Goal: Task Accomplishment & Management: Use online tool/utility

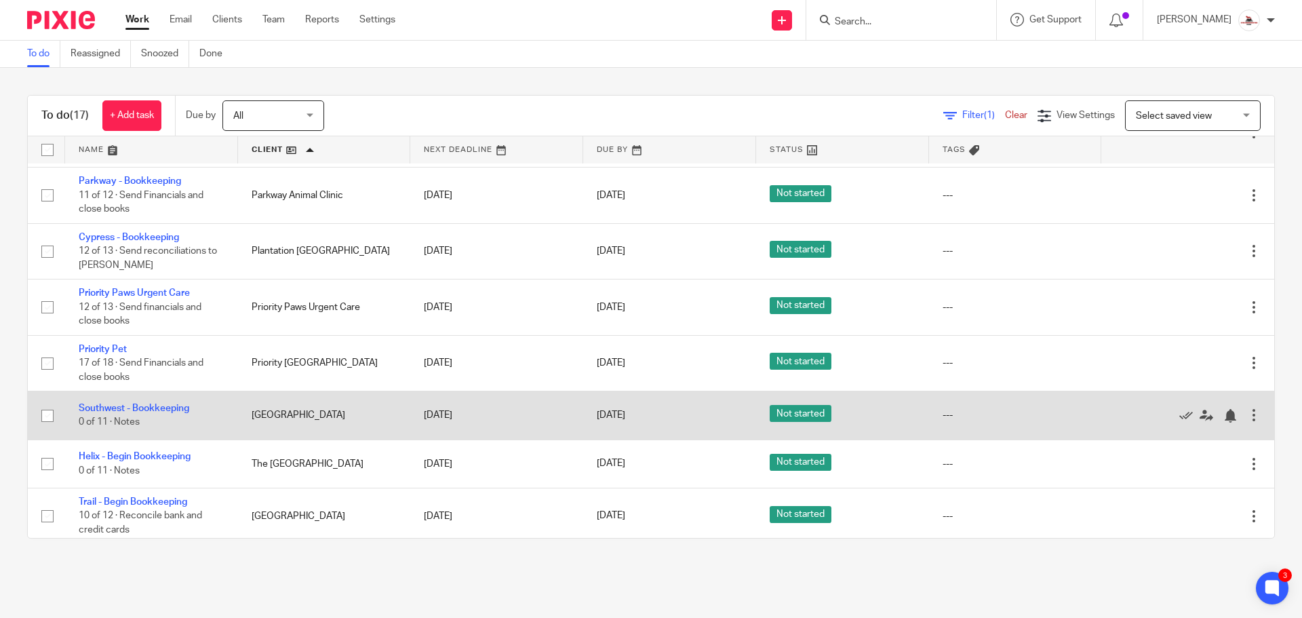
scroll to position [581, 0]
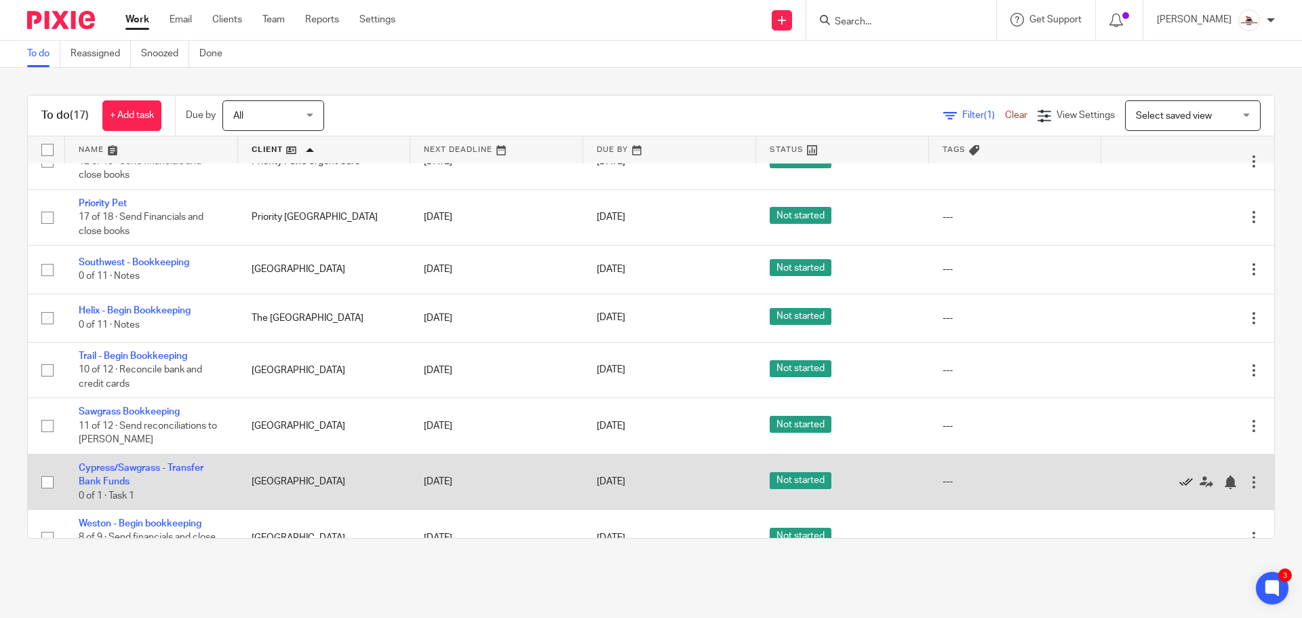
click at [1179, 475] on icon at bounding box center [1186, 482] width 14 height 14
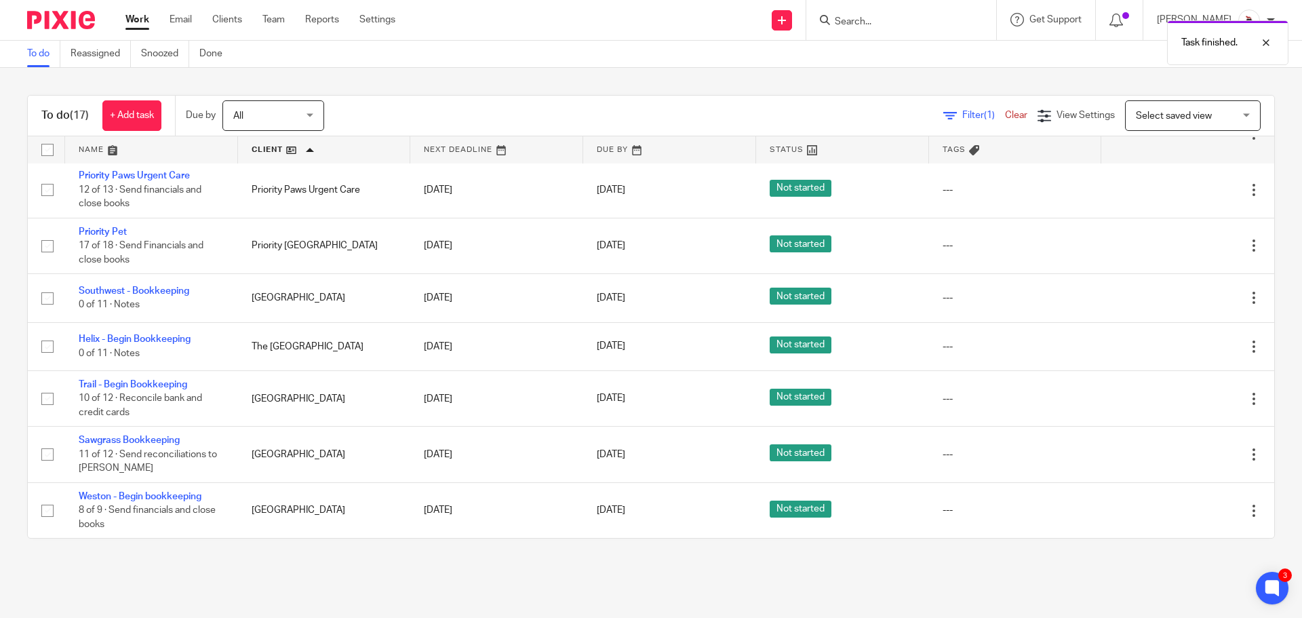
scroll to position [526, 0]
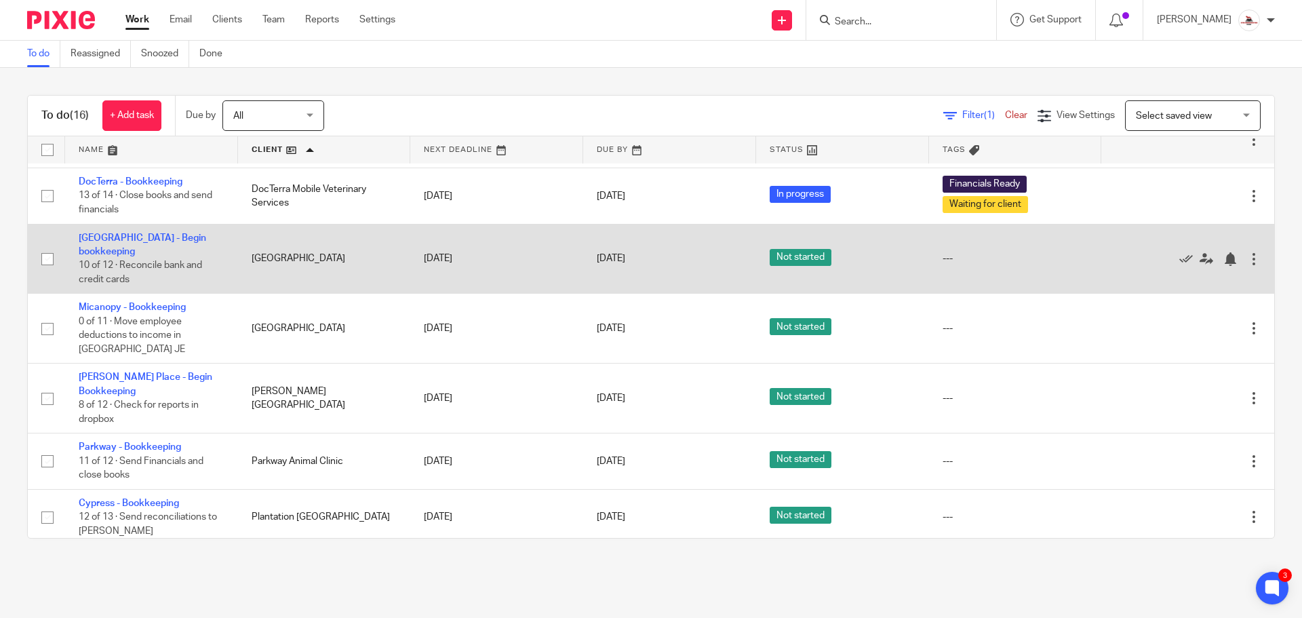
scroll to position [203, 0]
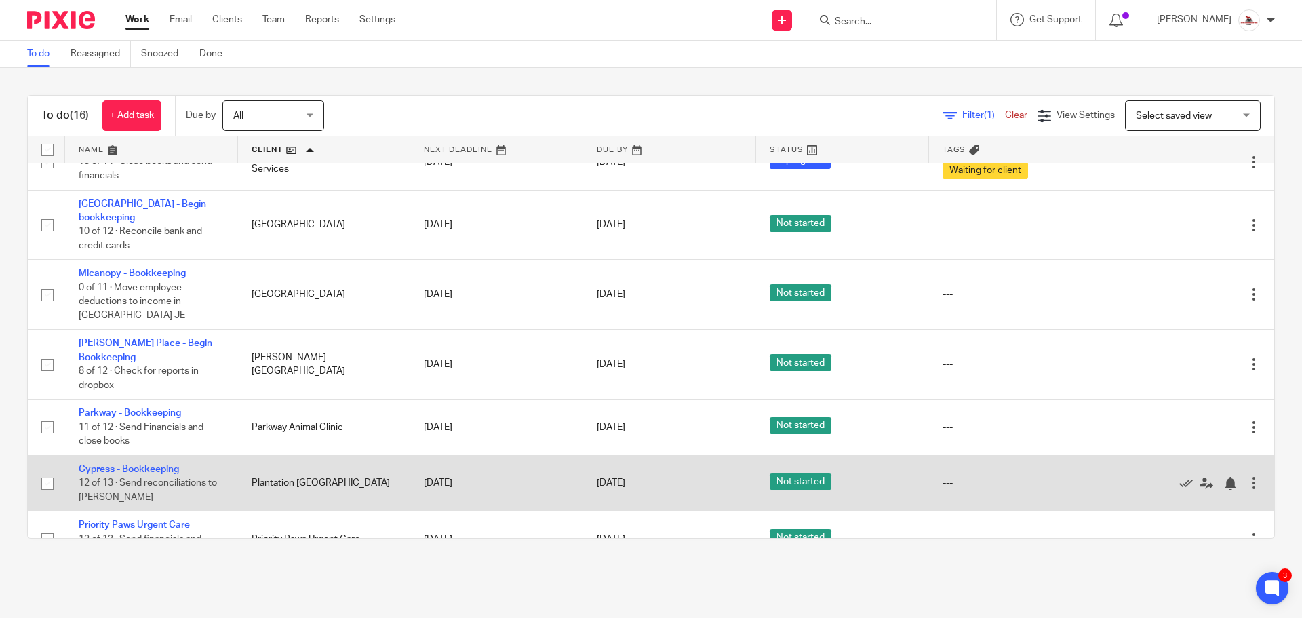
click at [131, 455] on td "Cypress - Bookkeeping 12 of 13 · Send reconciliations to Christopher" at bounding box center [151, 483] width 173 height 56
click at [132, 465] on link "Cypress - Bookkeeping" at bounding box center [129, 469] width 100 height 9
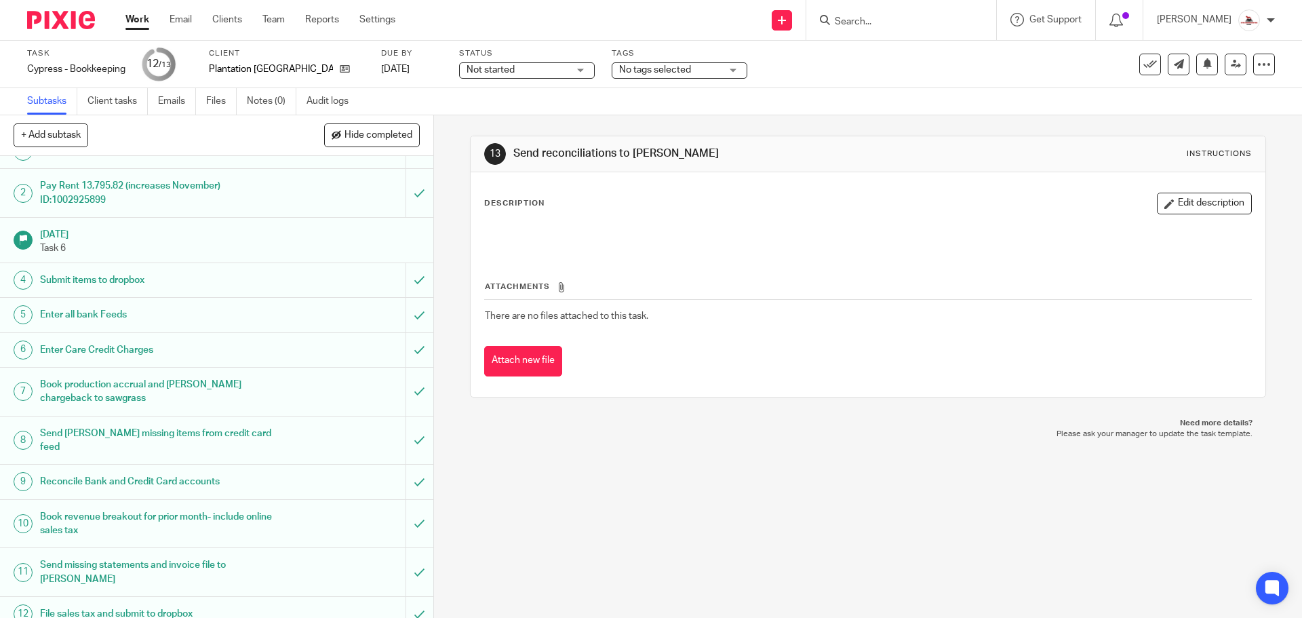
scroll to position [43, 0]
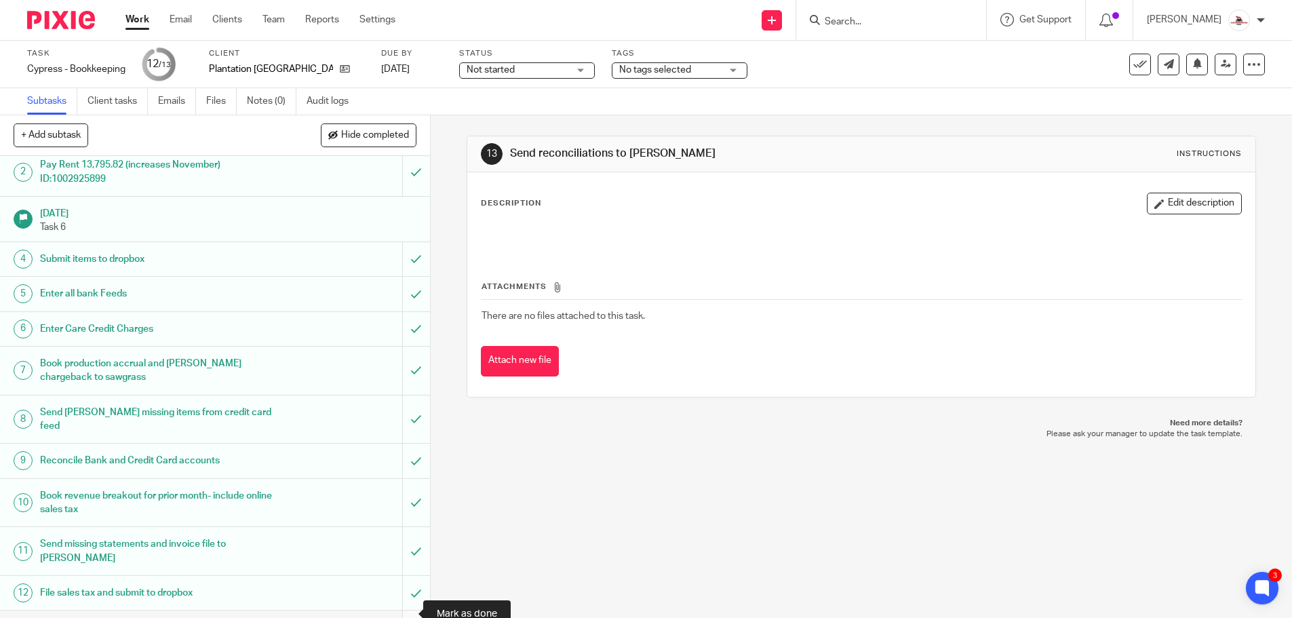
click at [401, 610] on input "submit" at bounding box center [215, 627] width 430 height 34
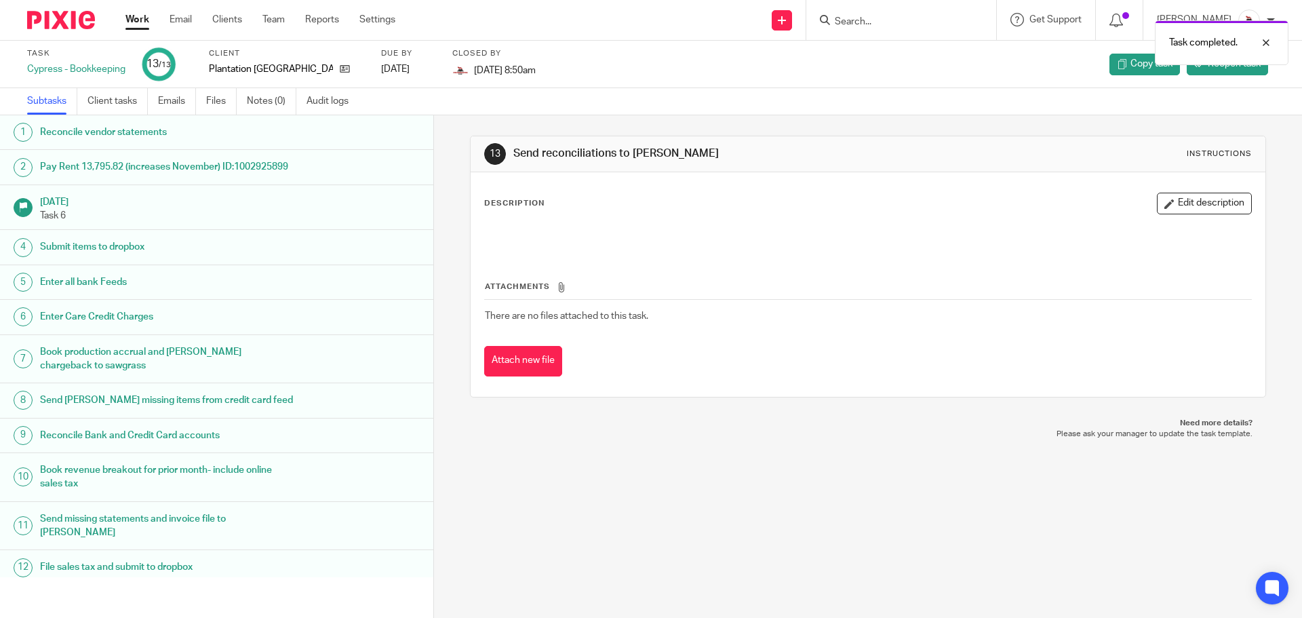
click at [138, 19] on link "Work" at bounding box center [137, 20] width 24 height 14
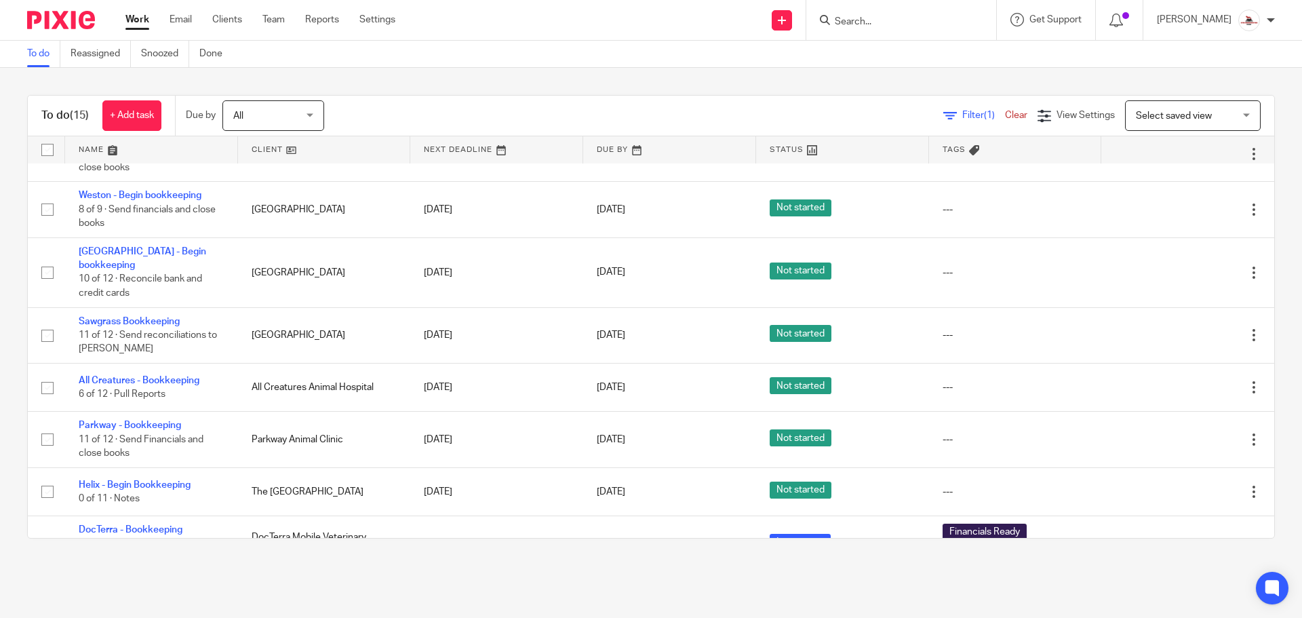
scroll to position [203, 0]
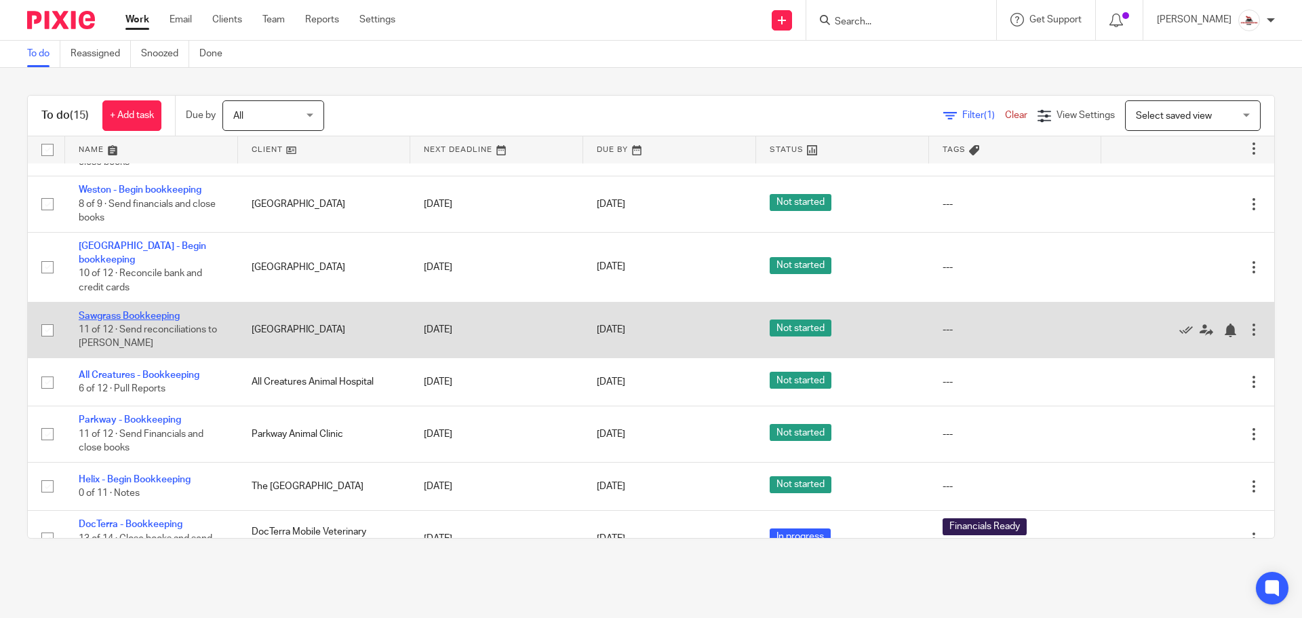
click at [154, 311] on link "Sawgrass Bookkeeping" at bounding box center [129, 315] width 101 height 9
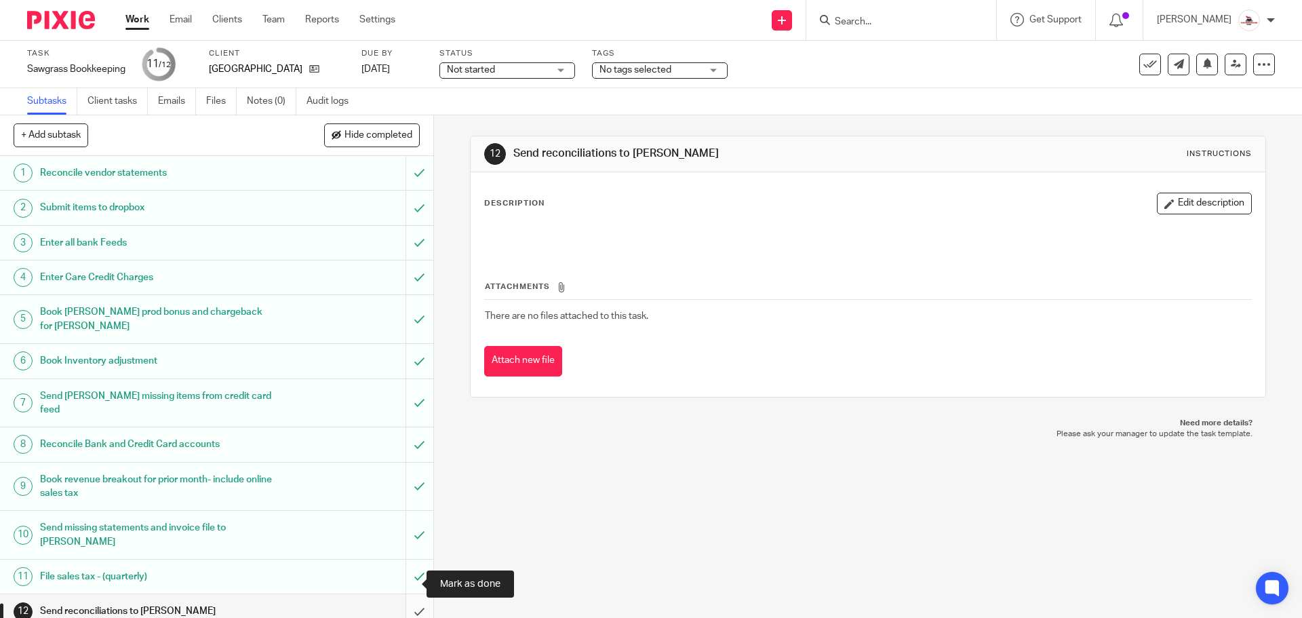
click at [401, 594] on input "submit" at bounding box center [216, 611] width 433 height 34
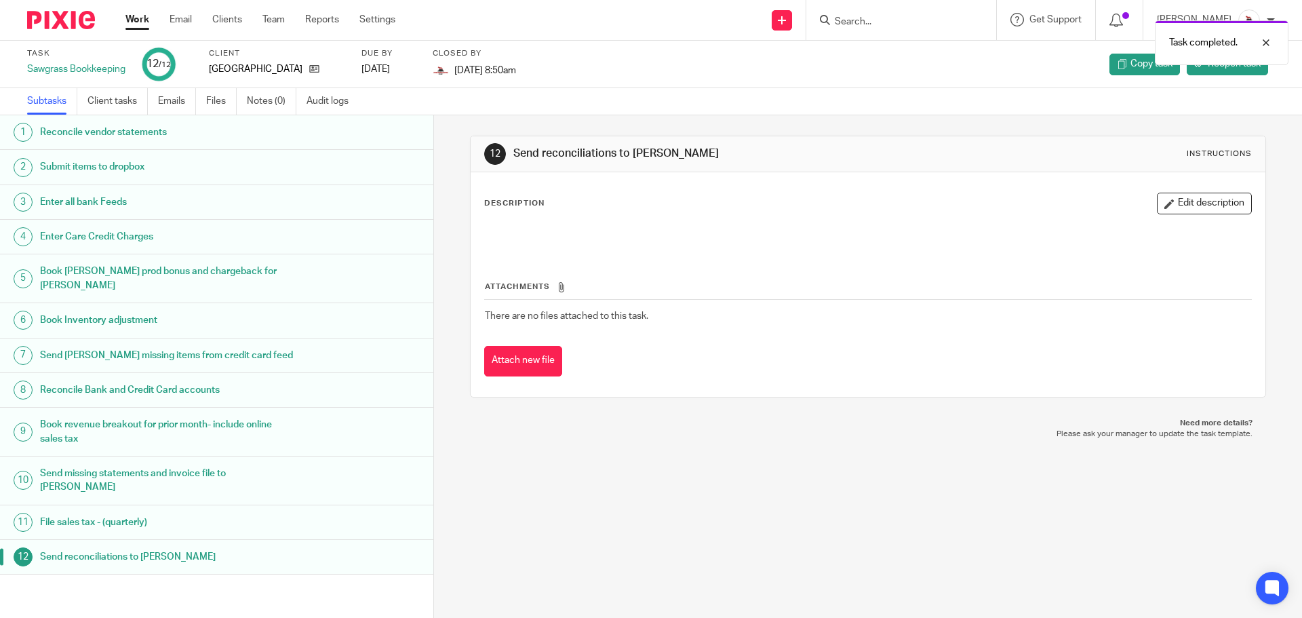
click at [142, 22] on link "Work" at bounding box center [137, 20] width 24 height 14
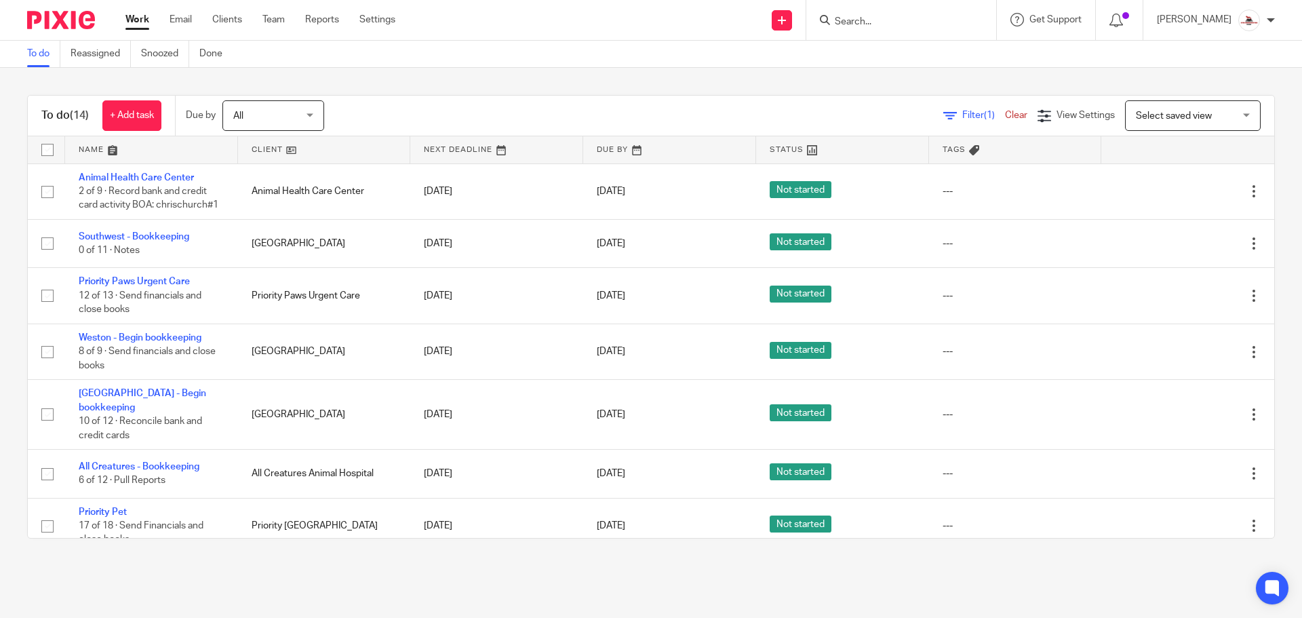
click at [254, 149] on link at bounding box center [324, 149] width 173 height 27
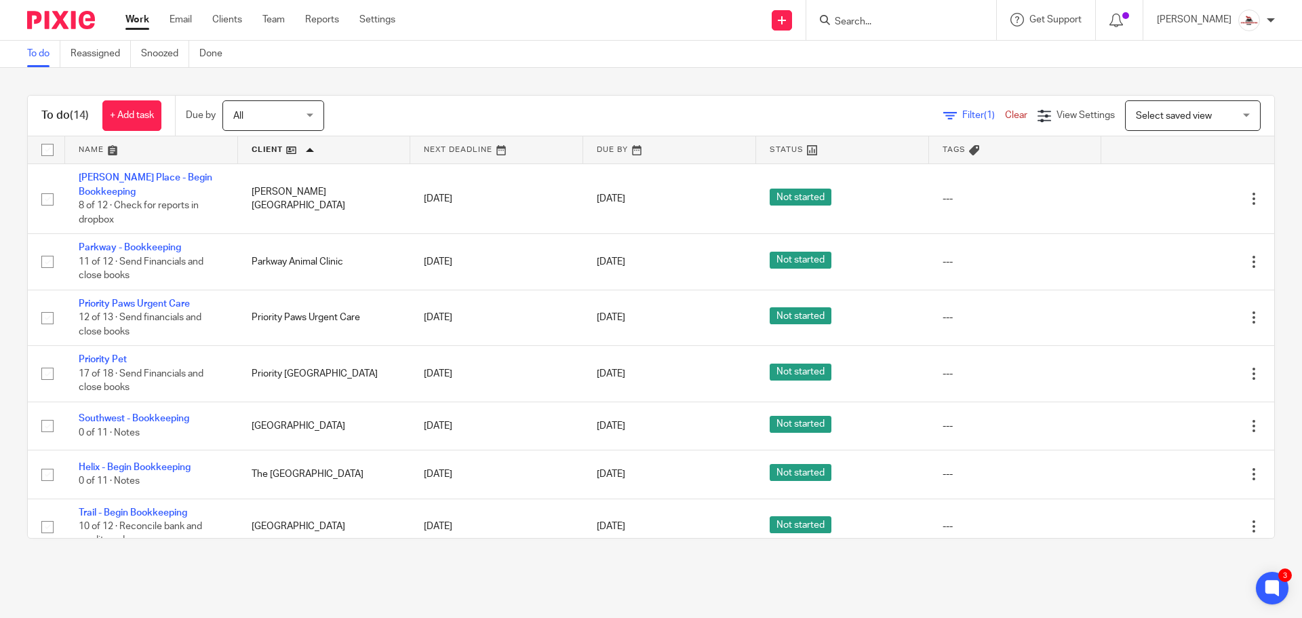
scroll to position [414, 0]
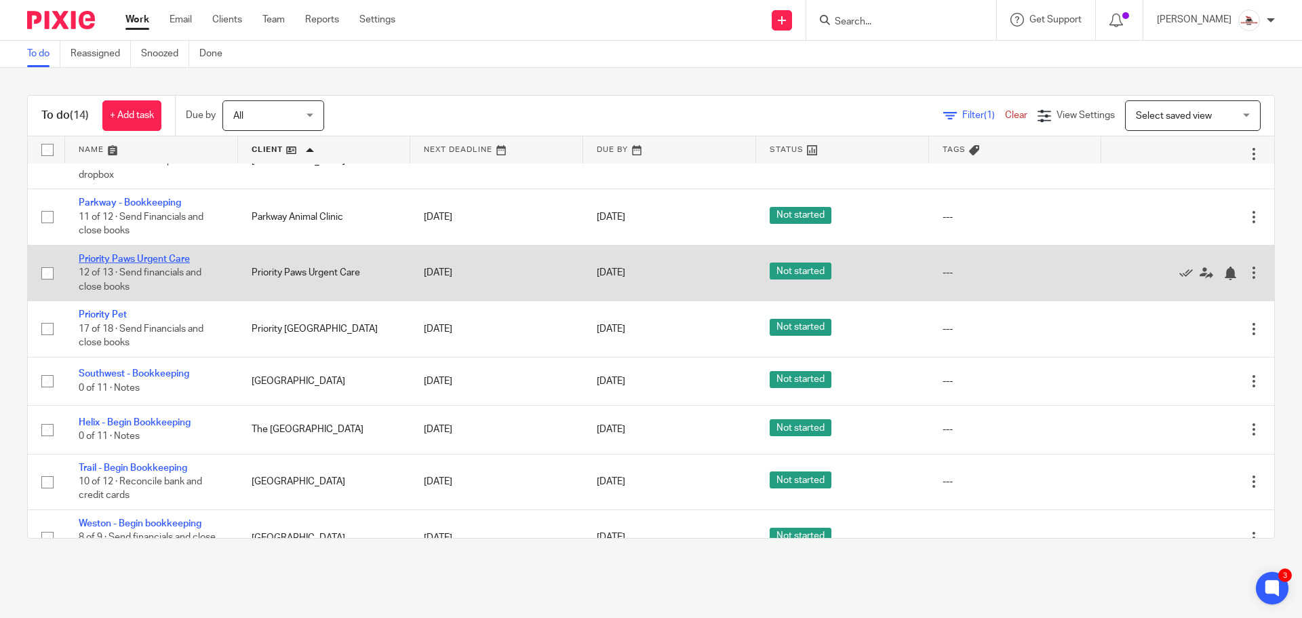
click at [171, 254] on link "Priority Paws Urgent Care" at bounding box center [134, 258] width 111 height 9
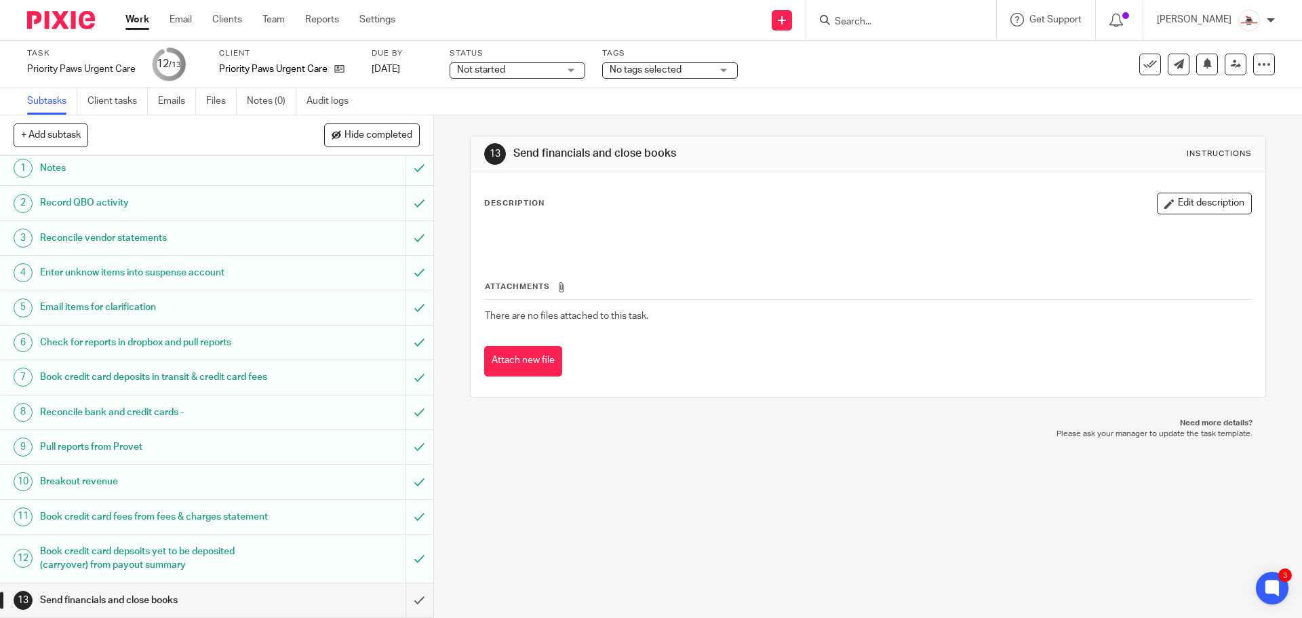
scroll to position [33, 0]
click at [402, 600] on input "submit" at bounding box center [216, 600] width 433 height 34
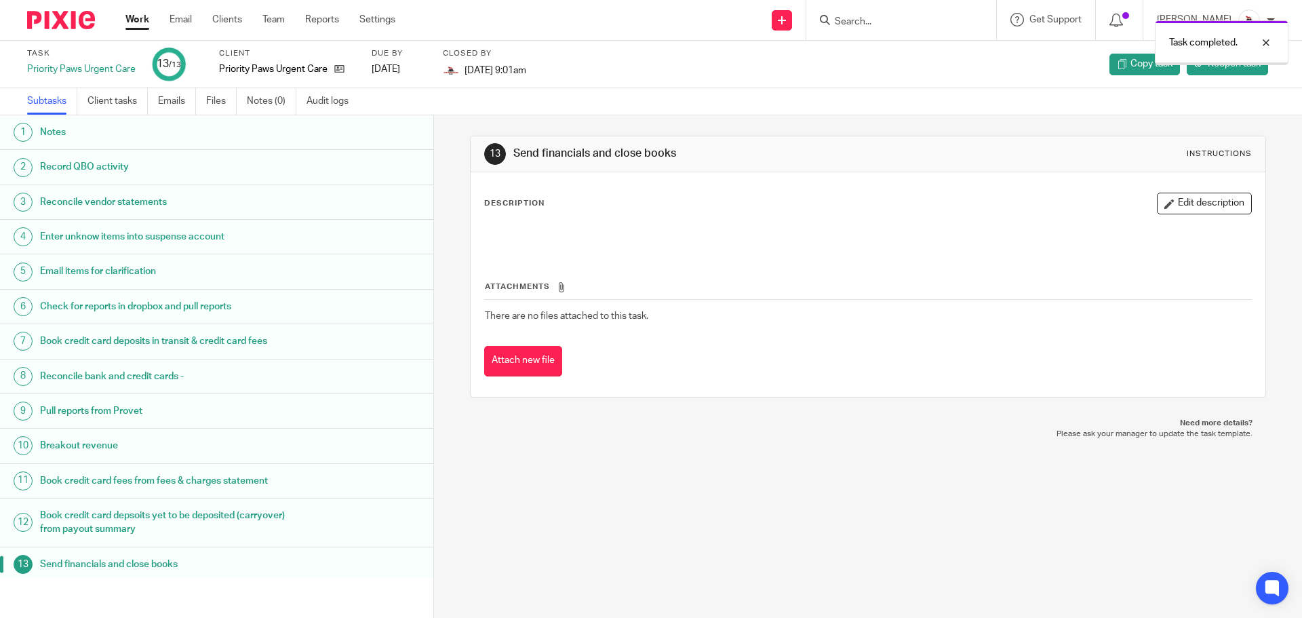
click at [134, 25] on link "Work" at bounding box center [137, 20] width 24 height 14
